Goal: Task Accomplishment & Management: Manage account settings

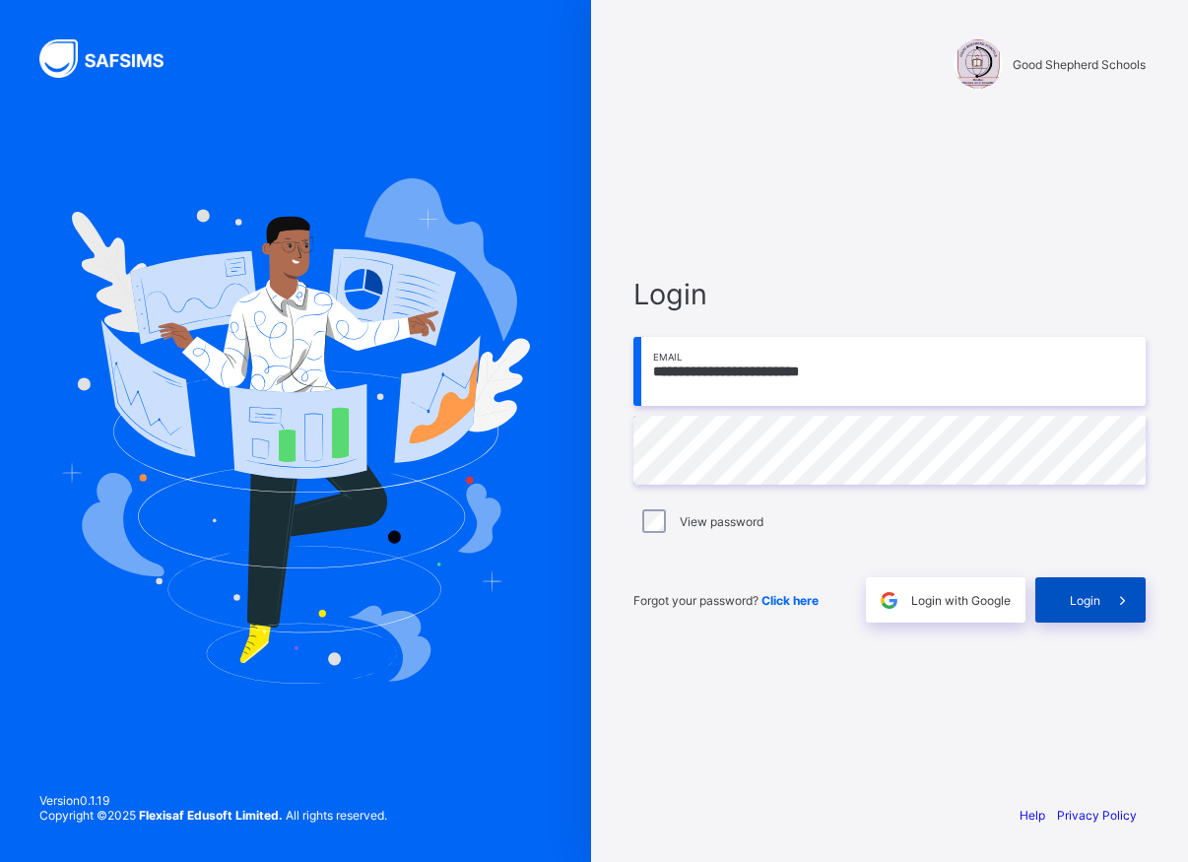
click at [1091, 607] on span "Login" at bounding box center [1085, 600] width 31 height 15
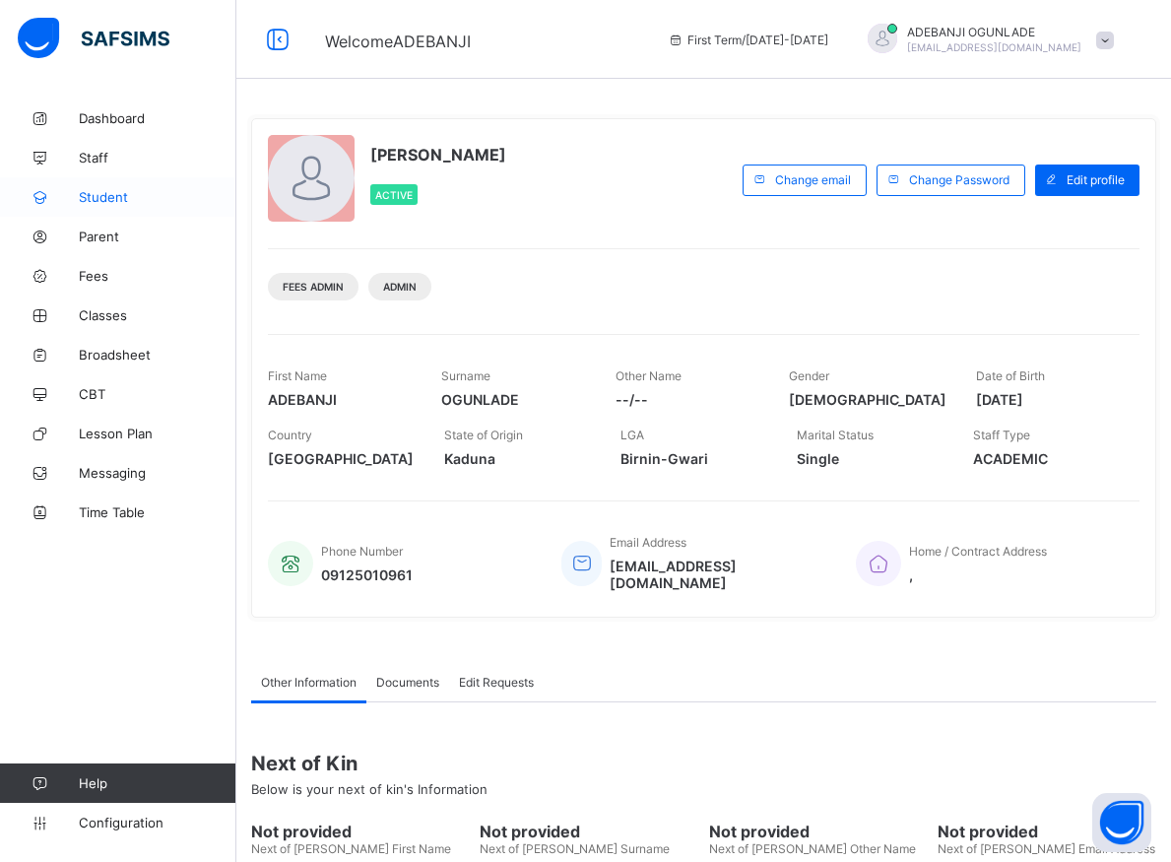
click at [105, 202] on span "Student" at bounding box center [158, 197] width 158 height 16
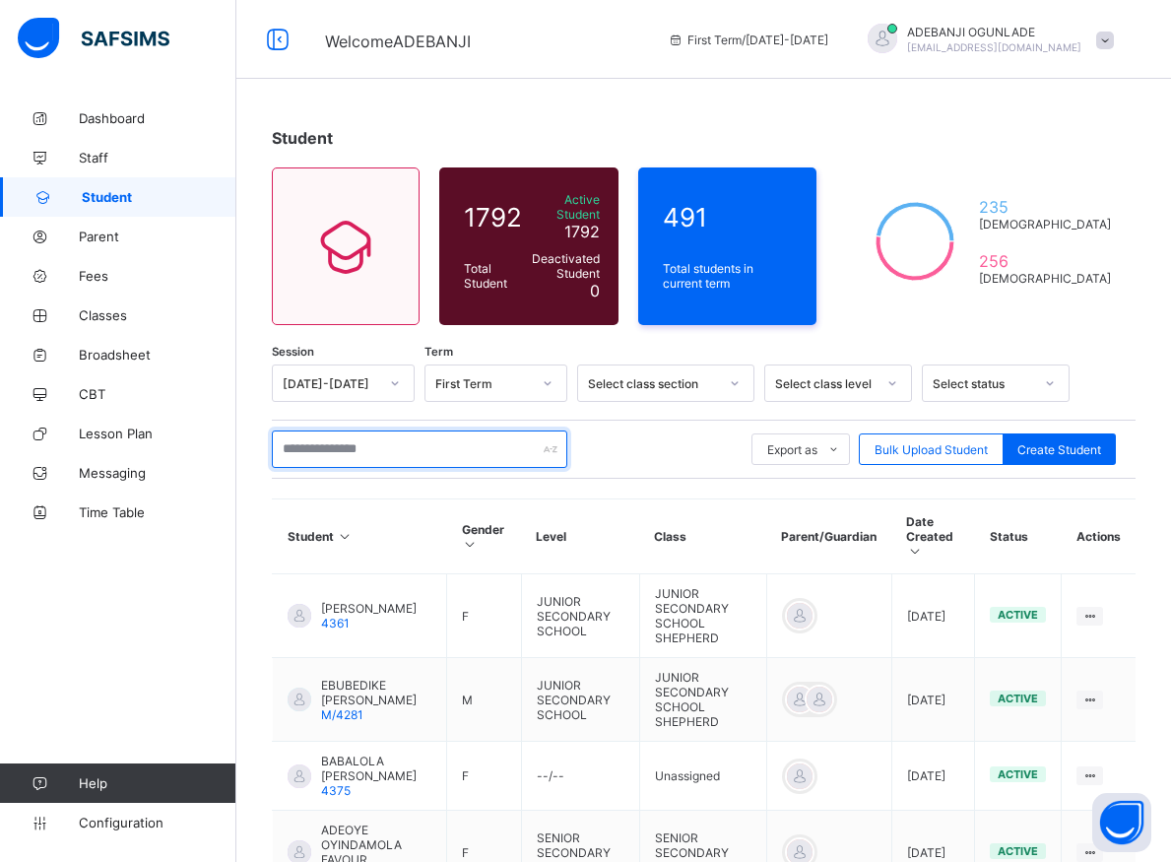
click at [355, 440] on input "text" at bounding box center [420, 449] width 296 height 37
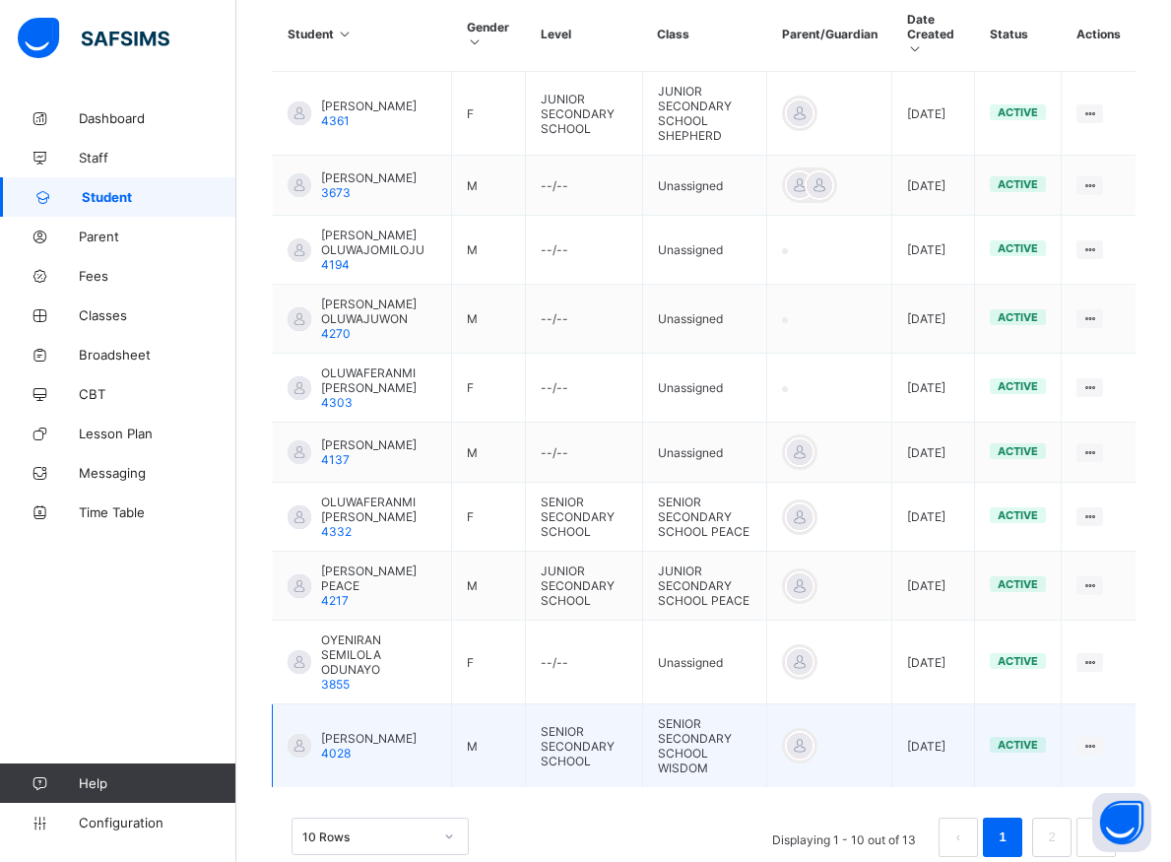
scroll to position [540, 0]
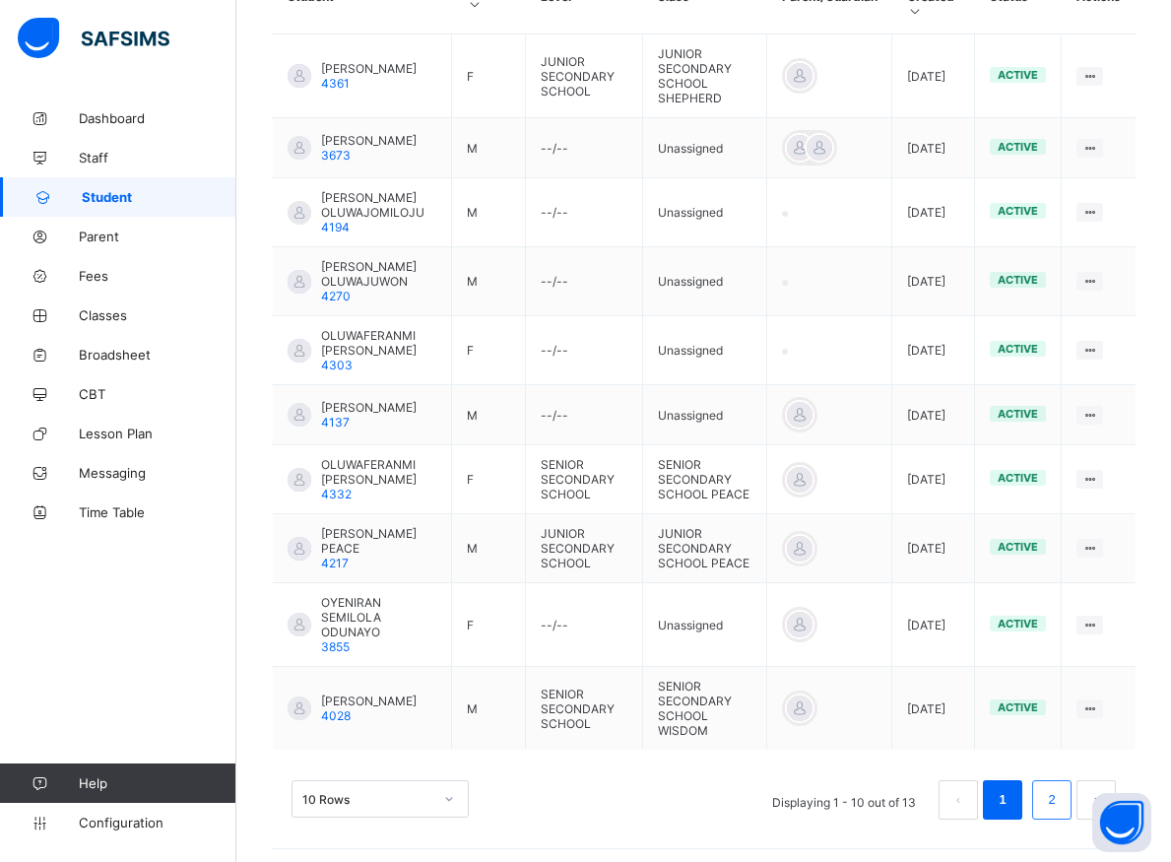
type input "********"
click at [1058, 796] on li "2" at bounding box center [1052, 799] width 39 height 39
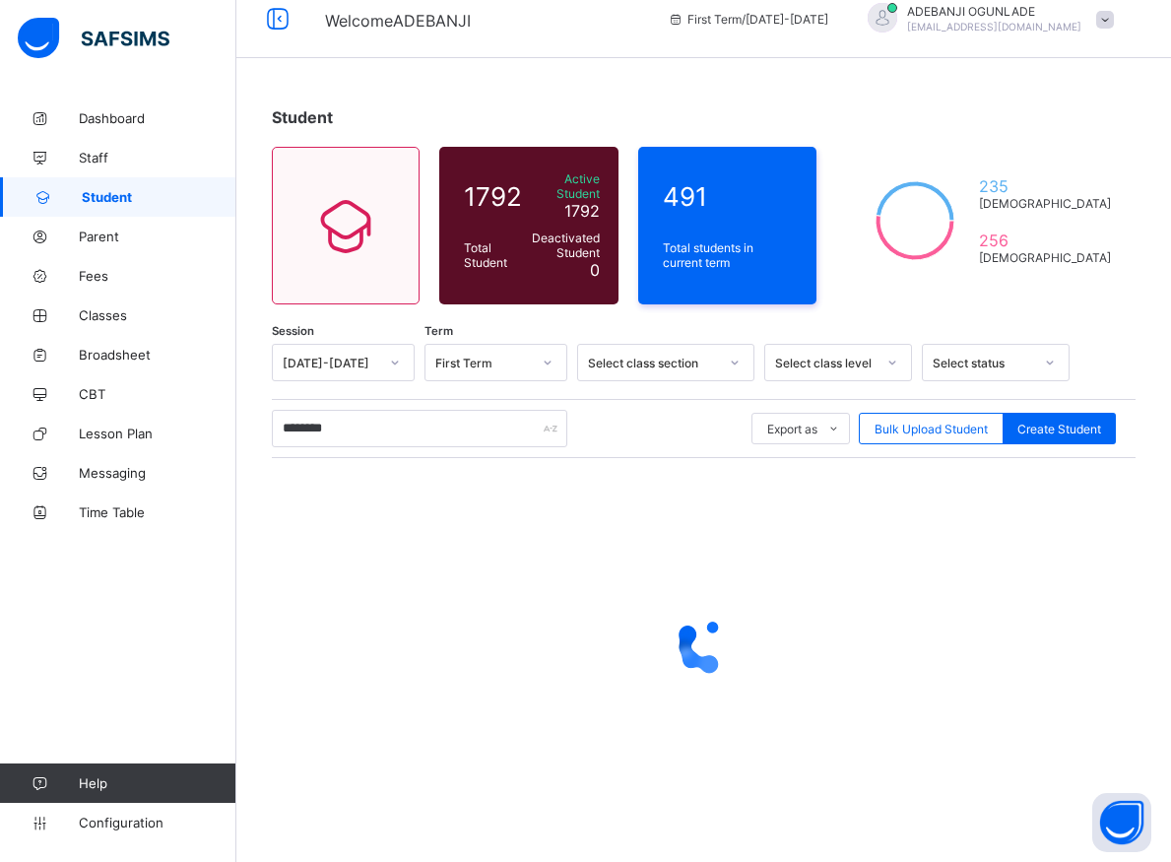
scroll to position [11, 0]
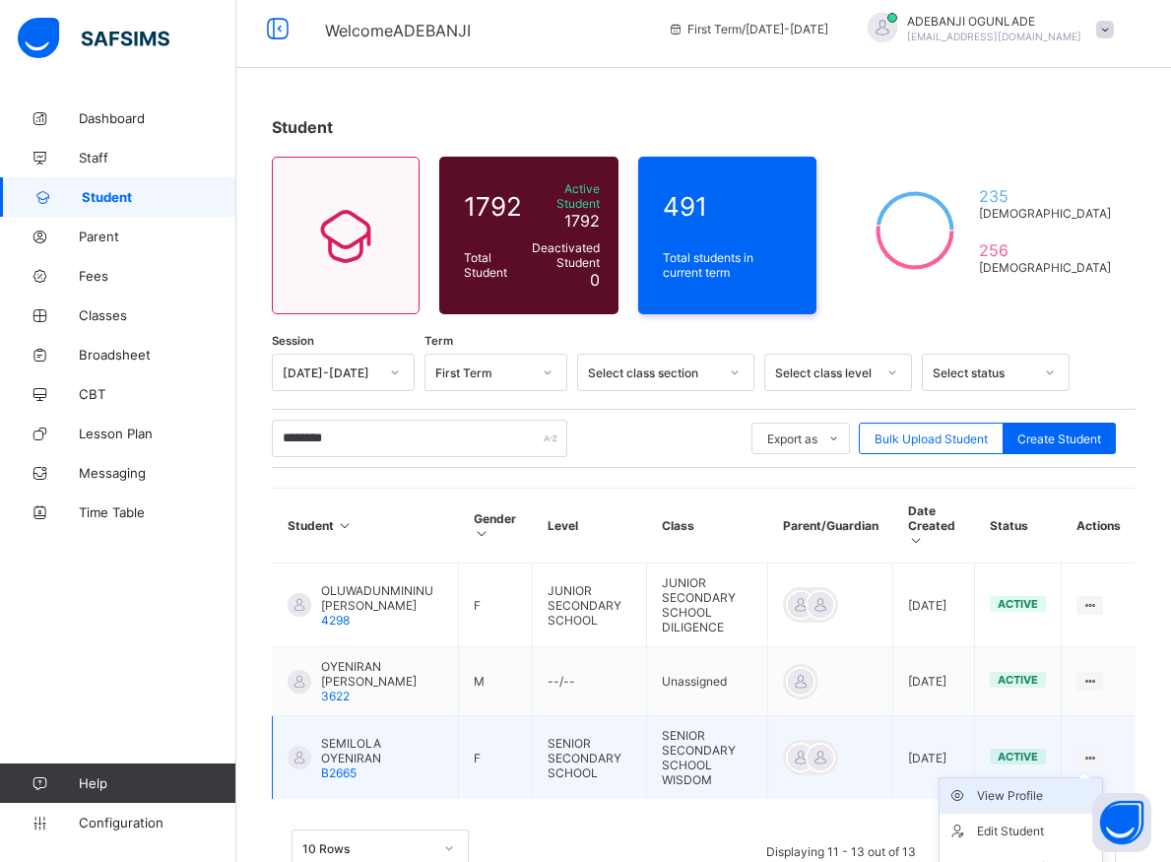
click at [1028, 786] on div "View Profile" at bounding box center [1035, 796] width 117 height 20
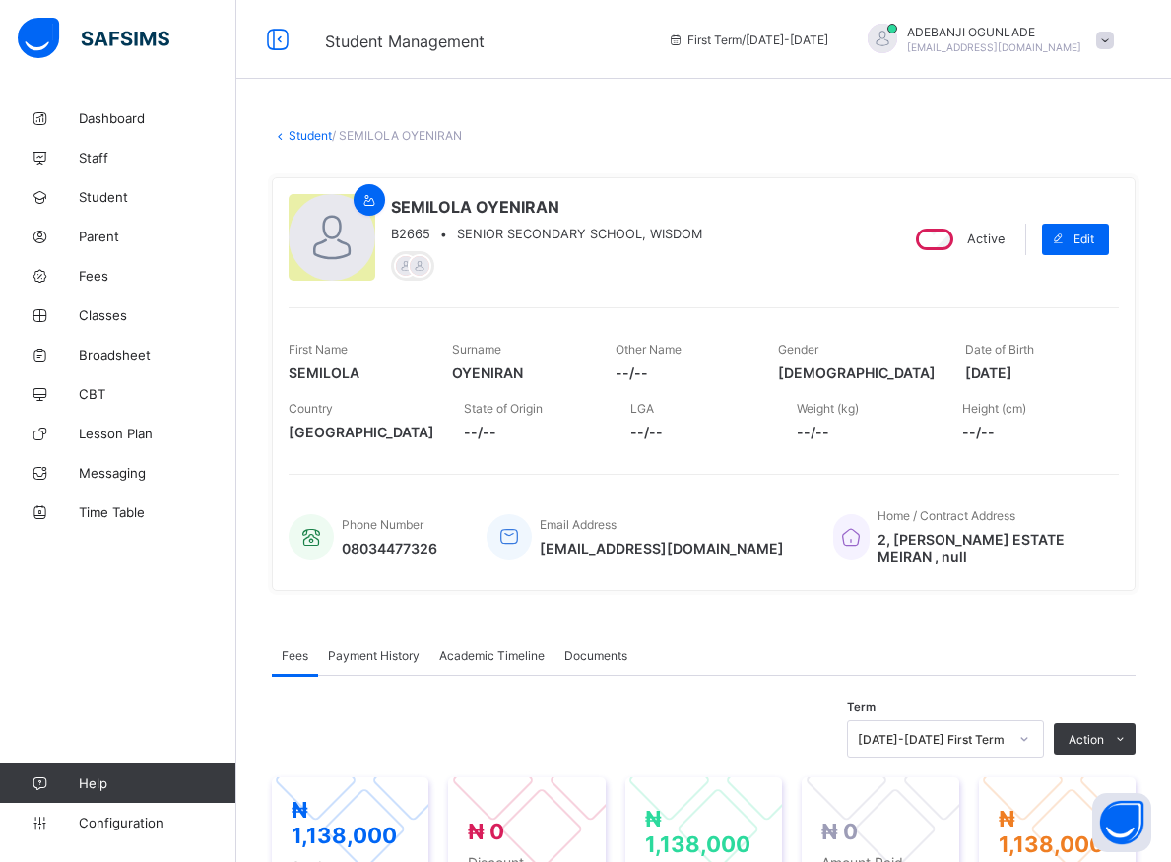
scroll to position [201, 0]
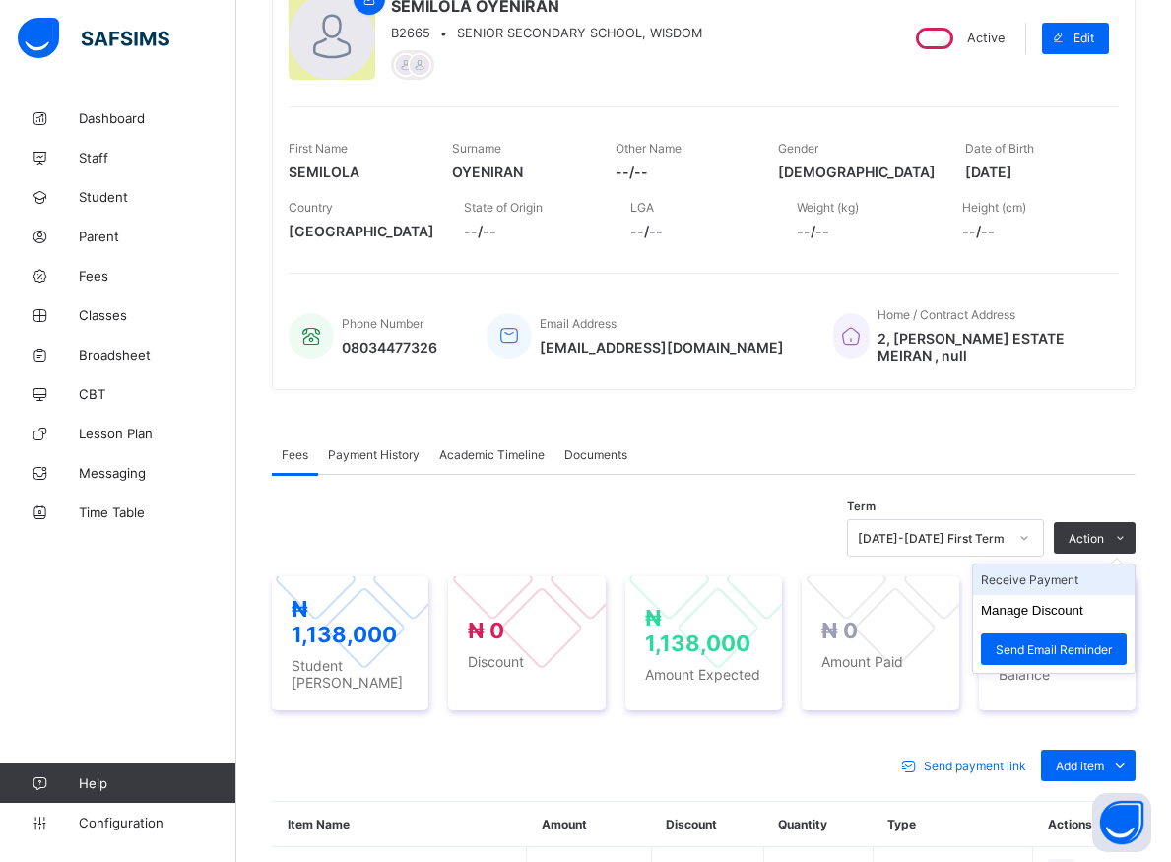
click at [1034, 582] on li "Receive Payment" at bounding box center [1054, 580] width 162 height 31
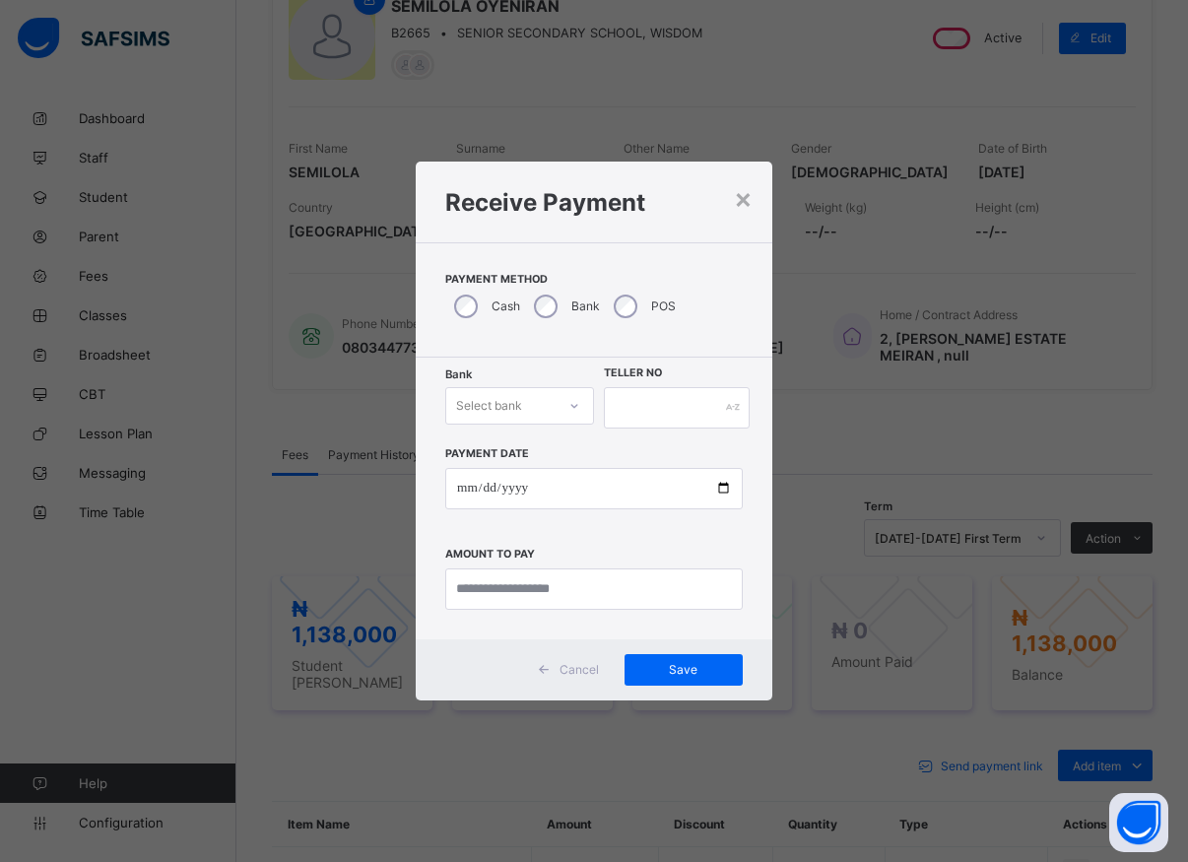
click at [576, 411] on icon at bounding box center [574, 406] width 12 height 20
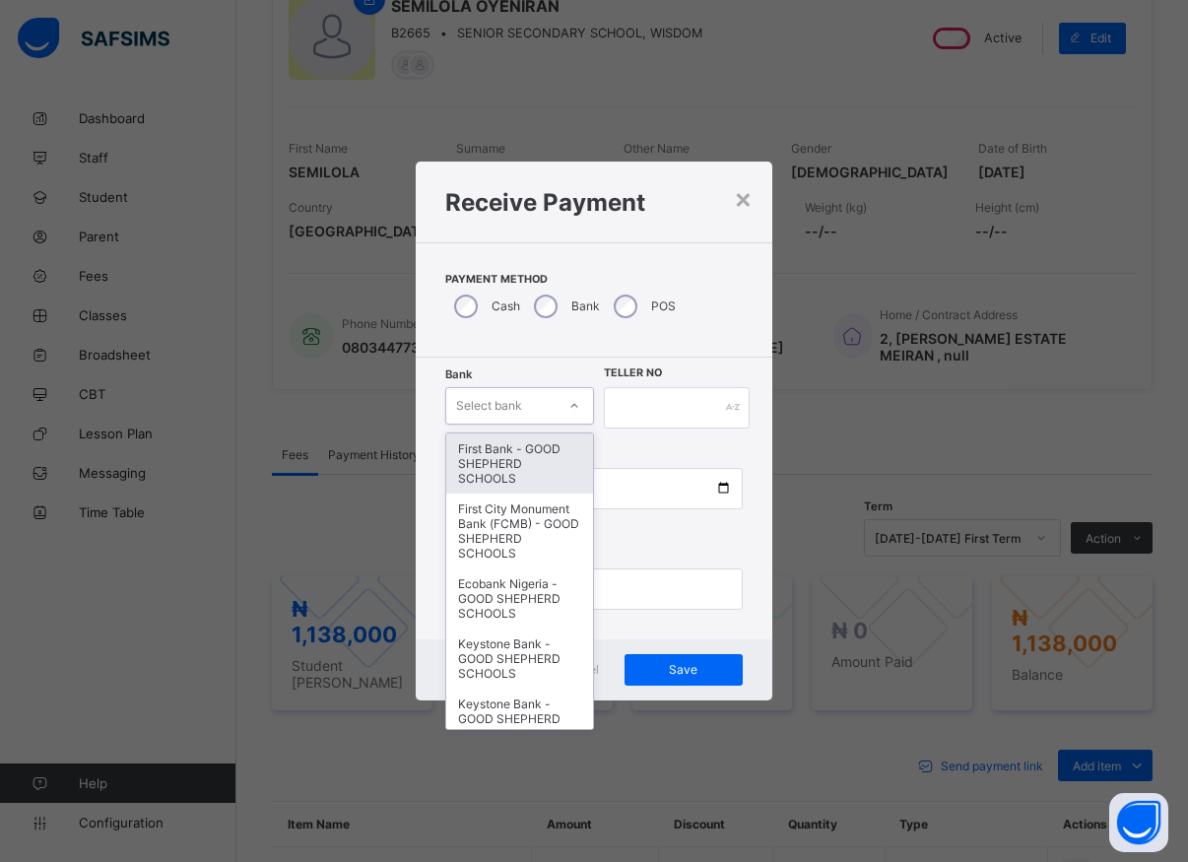
click at [509, 453] on div "First Bank - GOOD SHEPHERD SCHOOLS" at bounding box center [519, 463] width 147 height 60
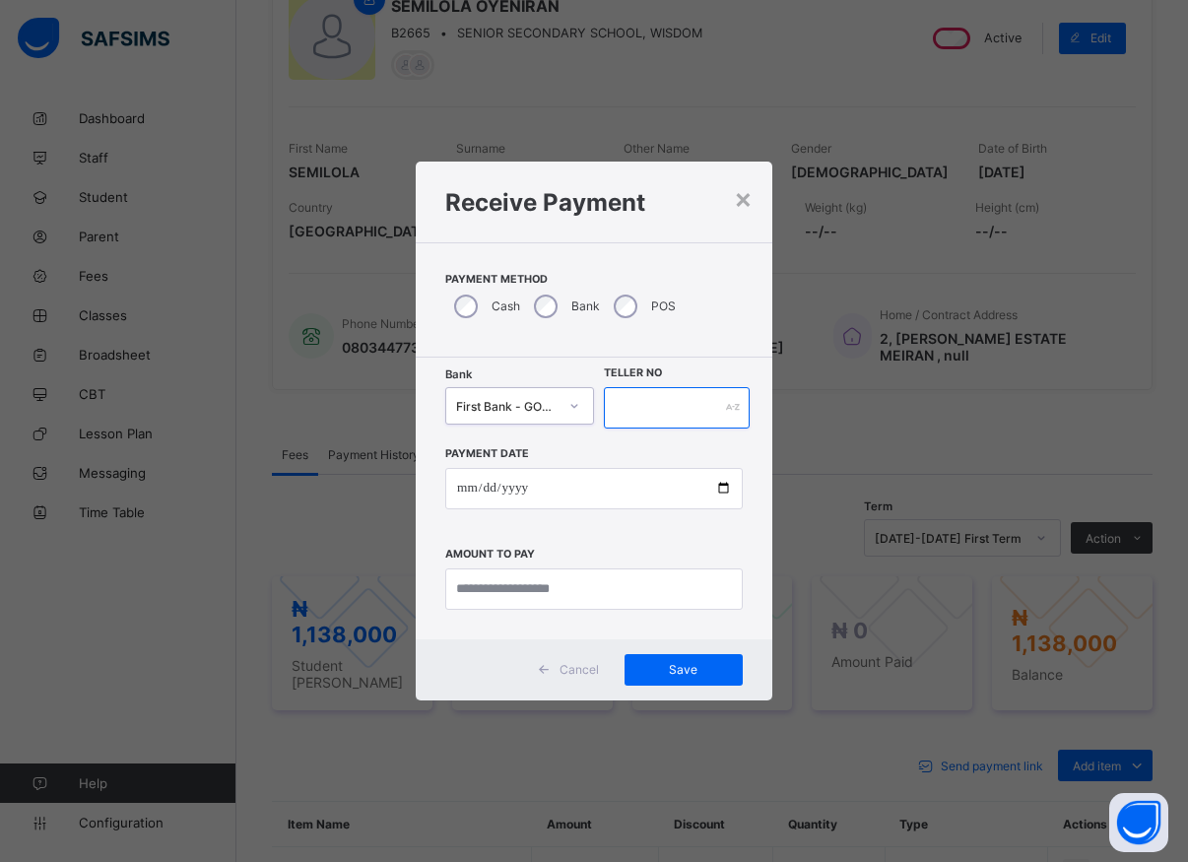
click at [637, 406] on input "text" at bounding box center [677, 407] width 146 height 41
type input "*****"
click at [725, 489] on input "date" at bounding box center [594, 488] width 298 height 41
type input "**********"
click at [515, 595] on input "currency" at bounding box center [594, 588] width 298 height 41
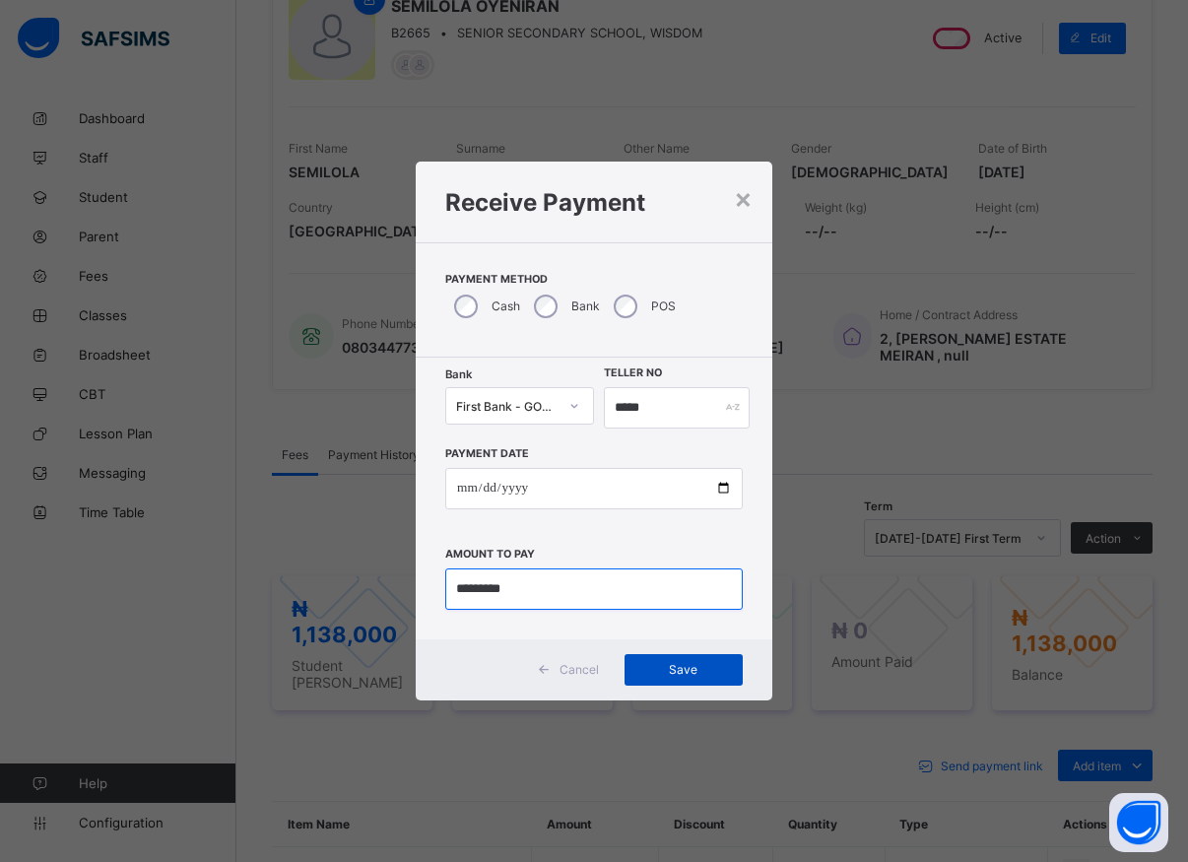
type input "*********"
click at [667, 665] on span "Save" at bounding box center [683, 669] width 89 height 15
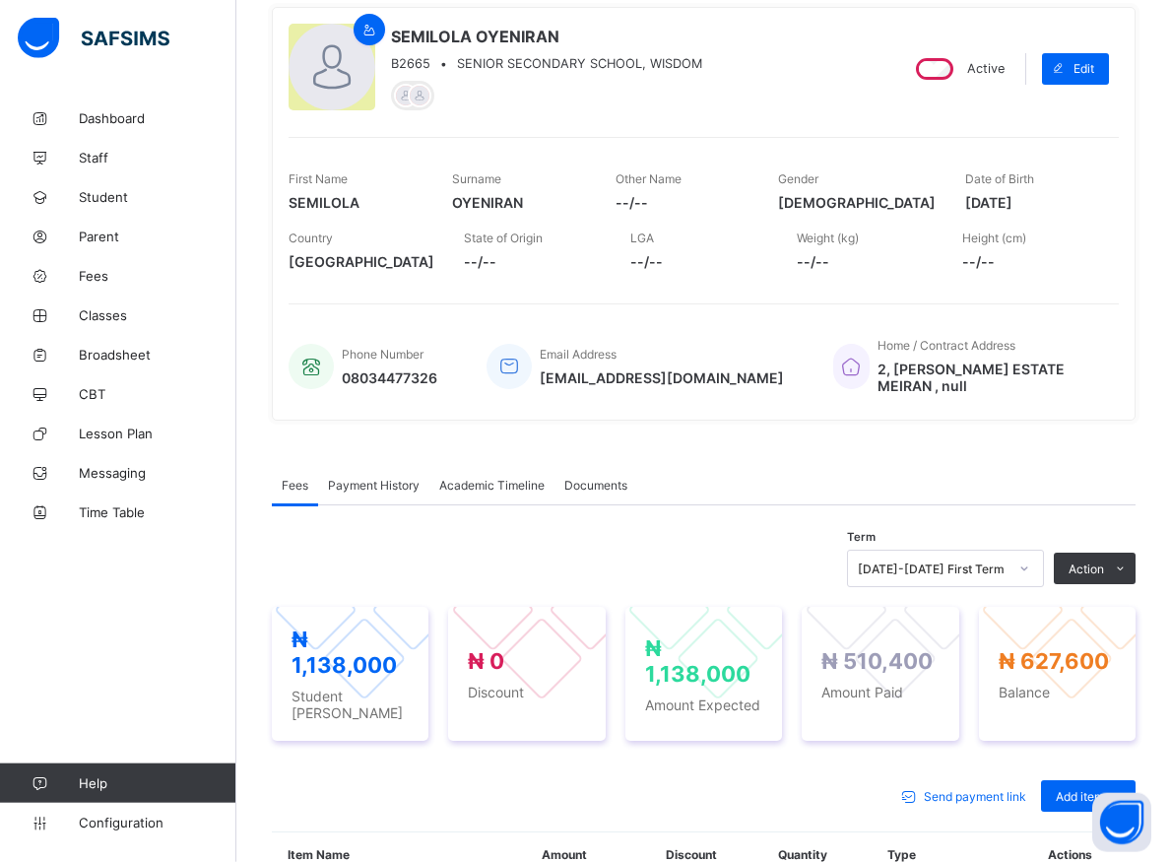
scroll to position [0, 0]
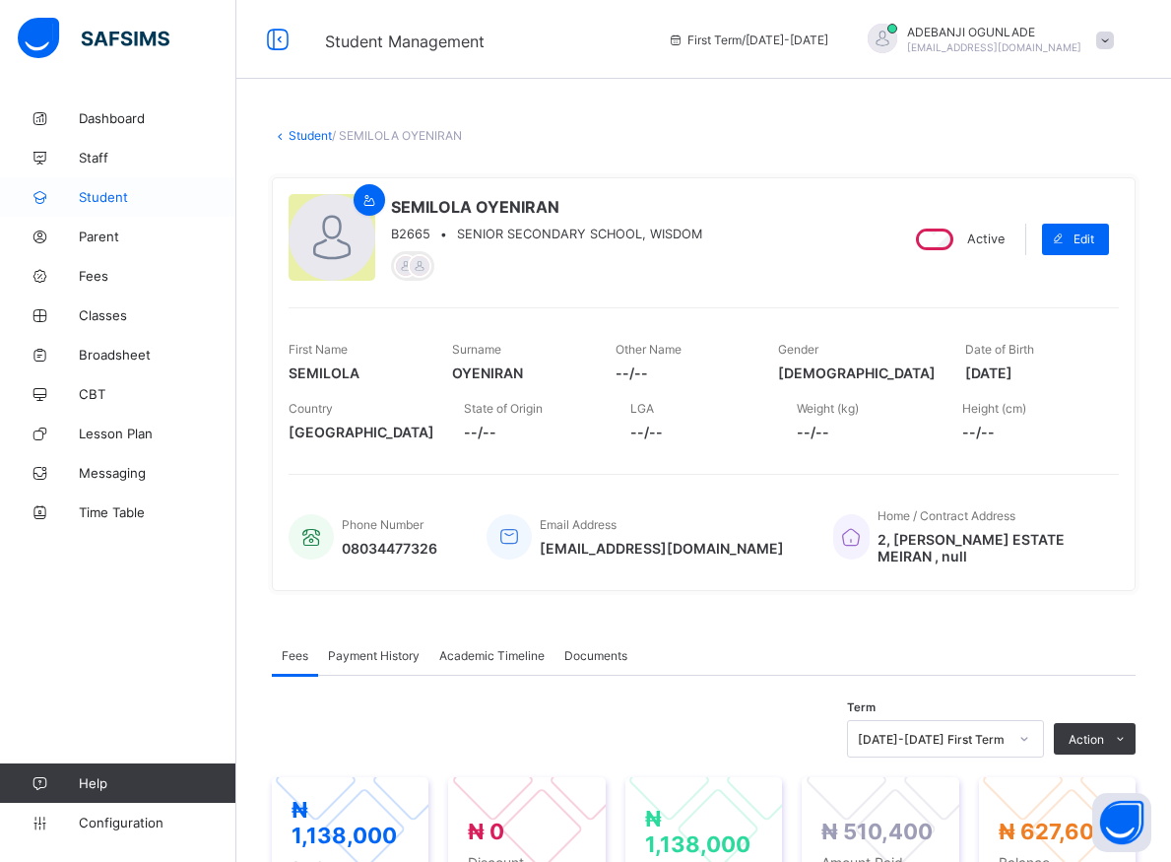
click at [106, 199] on span "Student" at bounding box center [158, 197] width 158 height 16
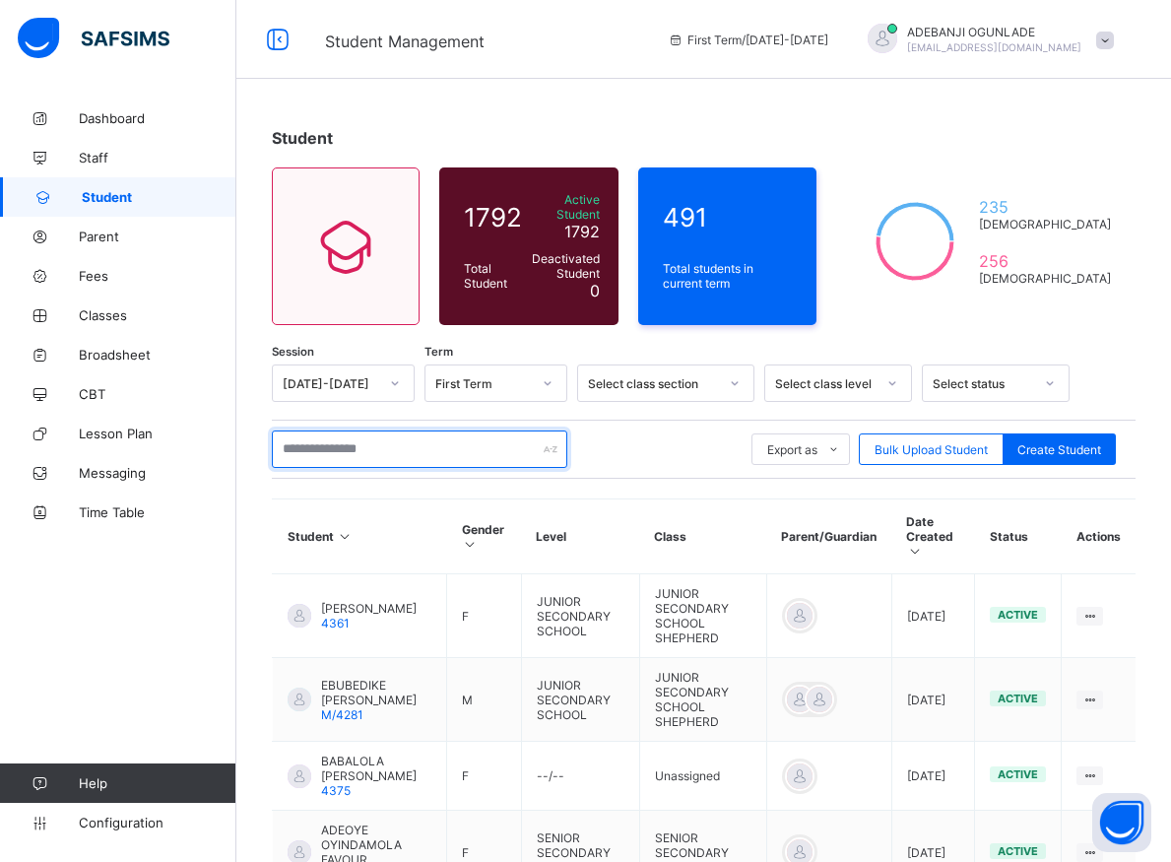
click at [332, 437] on input "text" at bounding box center [420, 449] width 296 height 37
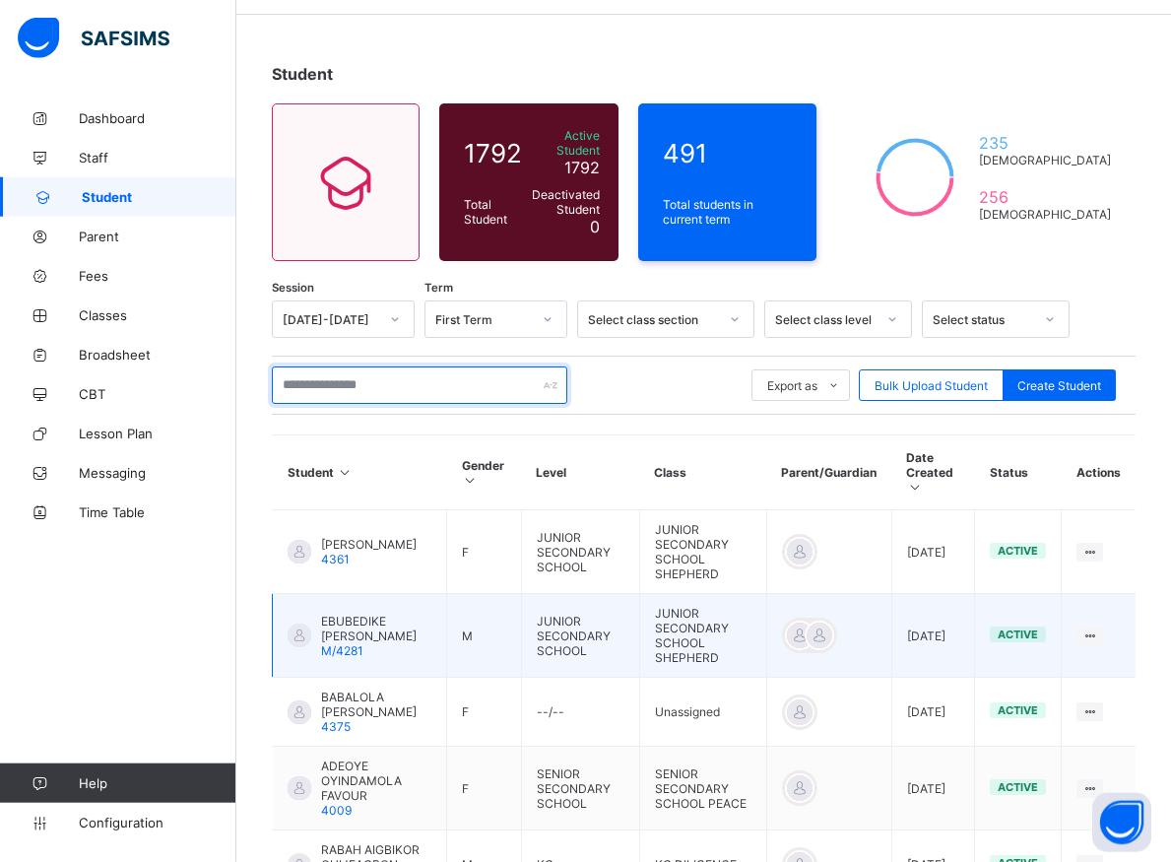
scroll to position [100, 0]
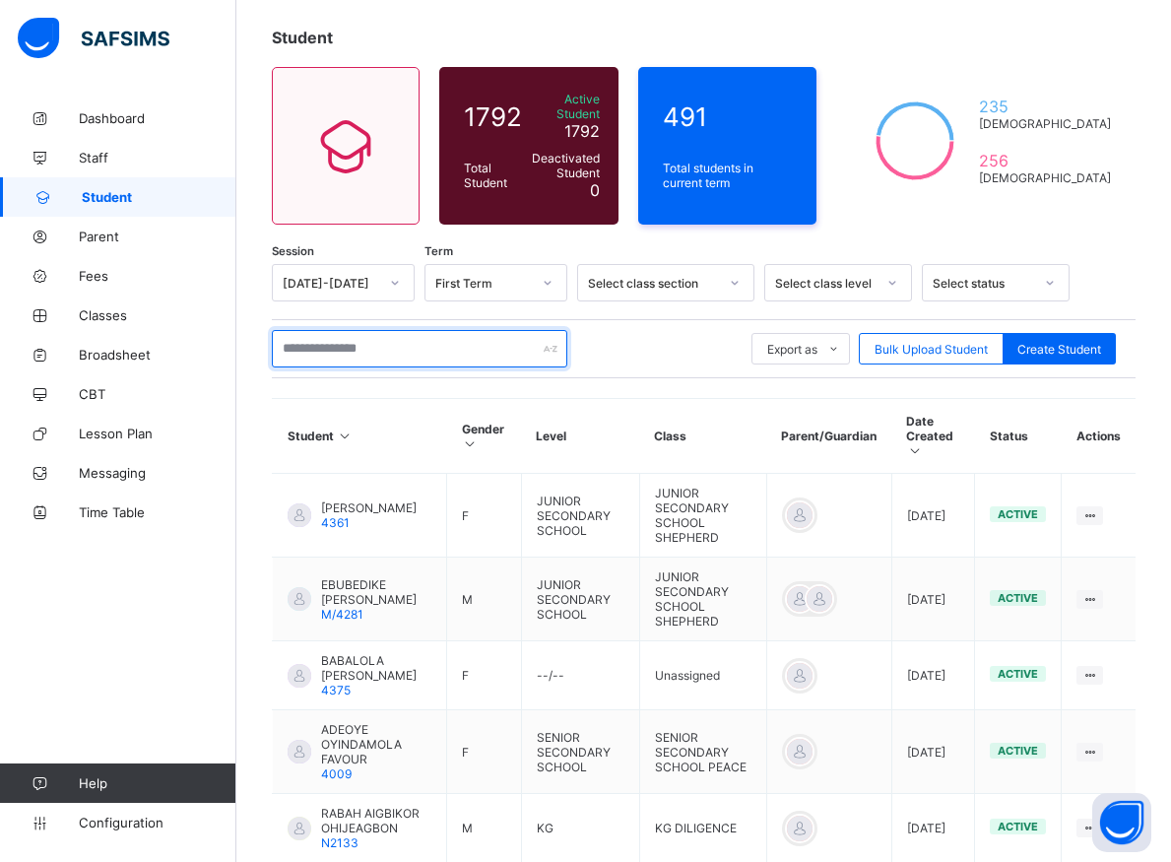
click at [334, 338] on input "text" at bounding box center [420, 348] width 296 height 37
type input "*"
